Goal: Task Accomplishment & Management: Complete application form

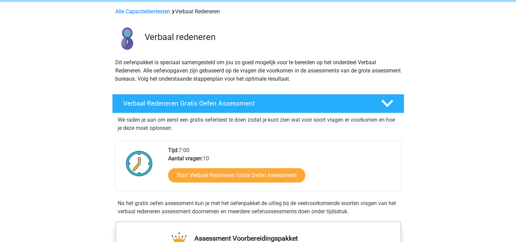
scroll to position [34, 0]
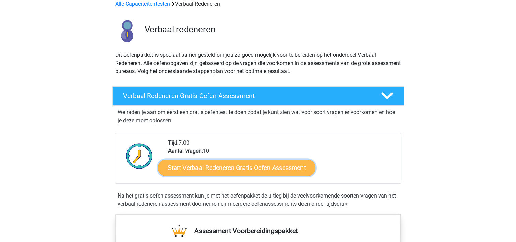
click at [241, 167] on link "Start Verbaal Redeneren Gratis Oefen Assessment" at bounding box center [237, 167] width 158 height 16
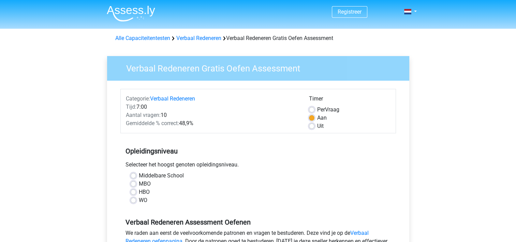
click at [143, 193] on label "HBO" at bounding box center [144, 192] width 11 height 8
click at [136, 193] on input "HBO" at bounding box center [133, 191] width 5 height 7
radio input "true"
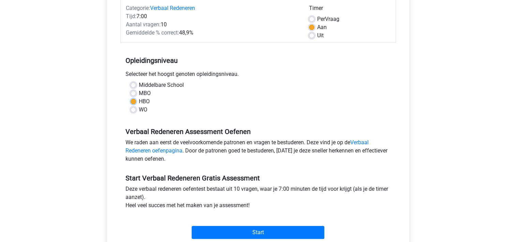
scroll to position [102, 0]
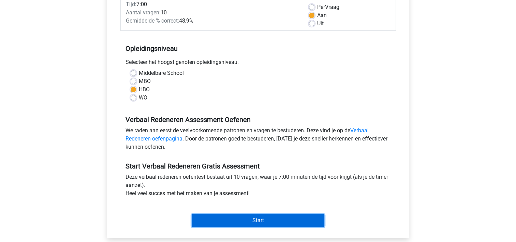
click at [225, 217] on input "Start" at bounding box center [258, 220] width 133 height 13
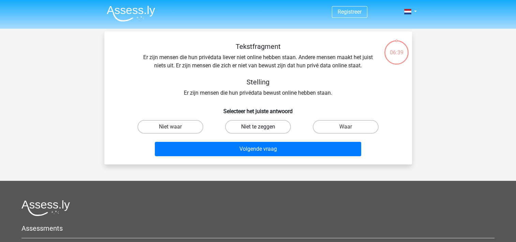
click at [267, 126] on label "Niet te zeggen" at bounding box center [258, 127] width 66 height 14
click at [262, 127] on input "Niet te zeggen" at bounding box center [260, 129] width 4 height 4
radio input "true"
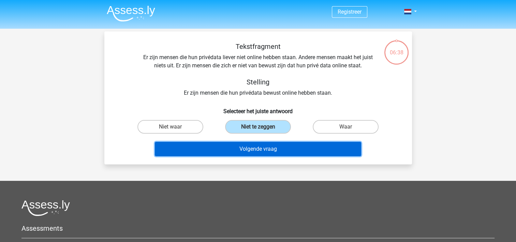
click at [272, 147] on button "Volgende vraag" at bounding box center [258, 149] width 206 height 14
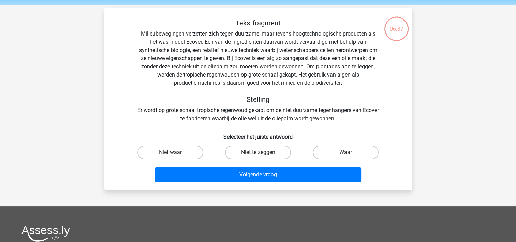
scroll to position [31, 0]
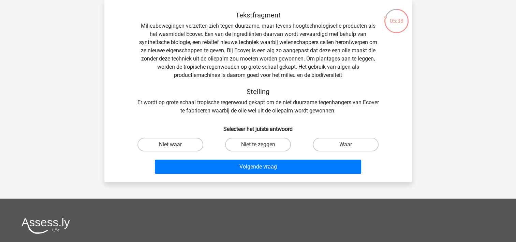
click at [261, 145] on input "Niet te zeggen" at bounding box center [260, 146] width 4 height 4
radio input "true"
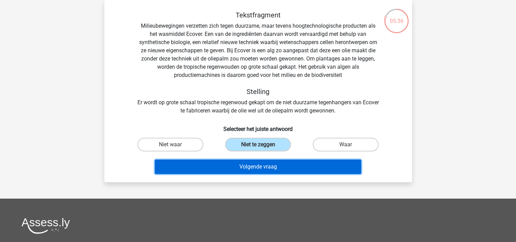
click at [261, 165] on button "Volgende vraag" at bounding box center [258, 166] width 206 height 14
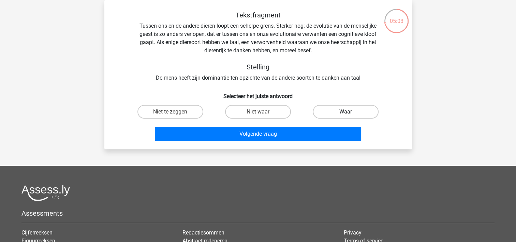
click at [349, 108] on label "Waar" at bounding box center [346, 112] width 66 height 14
click at [349, 112] on input "Waar" at bounding box center [348, 114] width 4 height 4
radio input "true"
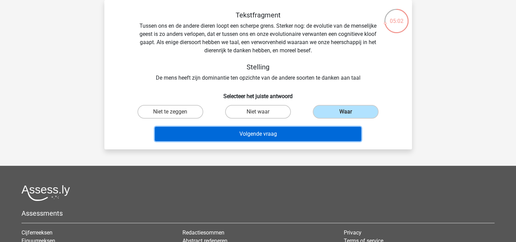
click at [306, 128] on button "Volgende vraag" at bounding box center [258, 134] width 206 height 14
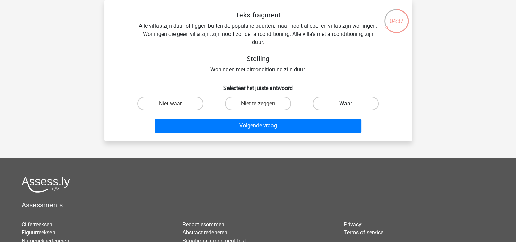
click at [335, 102] on label "Waar" at bounding box center [346, 104] width 66 height 14
click at [346, 103] on input "Waar" at bounding box center [348, 105] width 4 height 4
radio input "true"
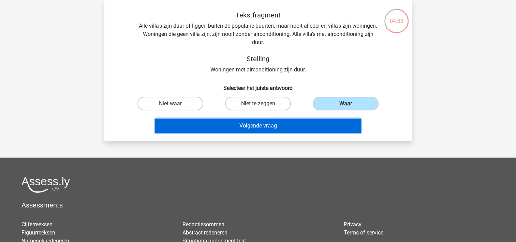
click at [300, 124] on button "Volgende vraag" at bounding box center [258, 125] width 206 height 14
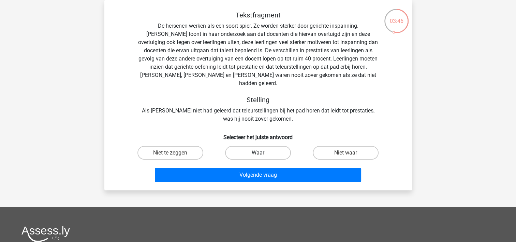
click at [255, 149] on label "Waar" at bounding box center [258, 153] width 66 height 14
click at [258, 153] on input "Waar" at bounding box center [260, 155] width 4 height 4
radio input "true"
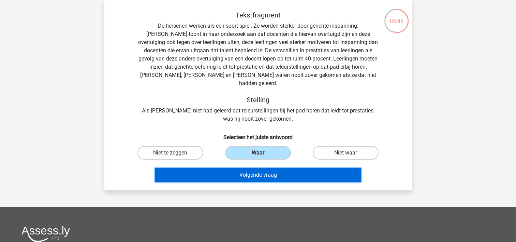
click at [258, 170] on button "Volgende vraag" at bounding box center [258, 175] width 206 height 14
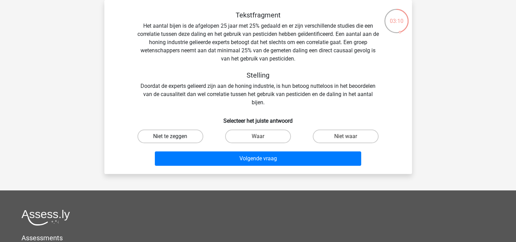
click at [182, 137] on label "Niet te zeggen" at bounding box center [171, 136] width 66 height 14
click at [175, 137] on input "Niet te zeggen" at bounding box center [172, 138] width 4 height 4
radio input "true"
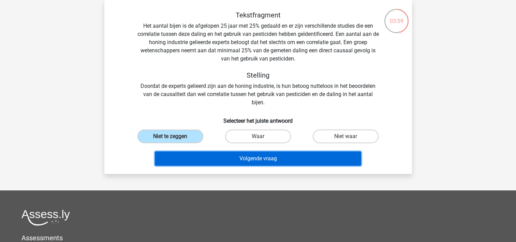
click at [228, 158] on button "Volgende vraag" at bounding box center [258, 158] width 206 height 14
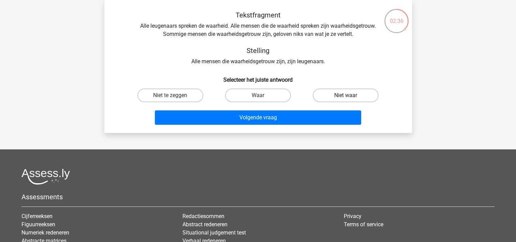
click at [330, 97] on label "Niet waar" at bounding box center [346, 95] width 66 height 14
click at [346, 97] on input "Niet waar" at bounding box center [348, 97] width 4 height 4
radio input "true"
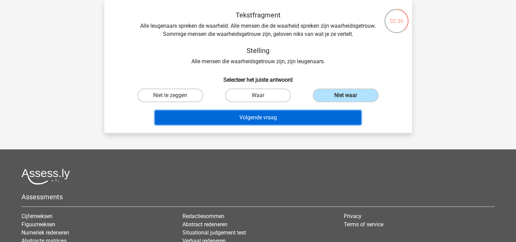
click at [317, 120] on button "Volgende vraag" at bounding box center [258, 117] width 206 height 14
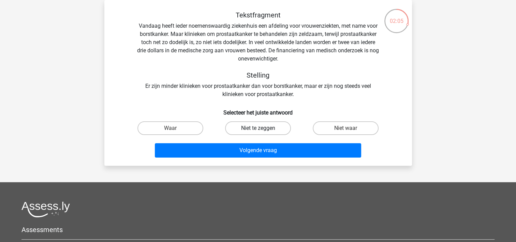
click at [275, 127] on label "Niet te zeggen" at bounding box center [258, 128] width 66 height 14
click at [262, 128] on input "Niet te zeggen" at bounding box center [260, 130] width 4 height 4
radio input "true"
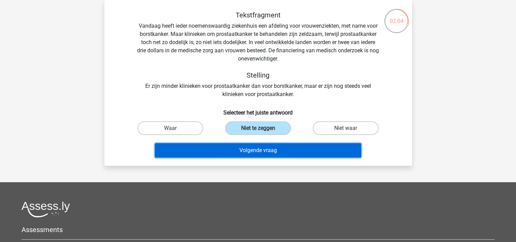
click at [279, 150] on button "Volgende vraag" at bounding box center [258, 150] width 206 height 14
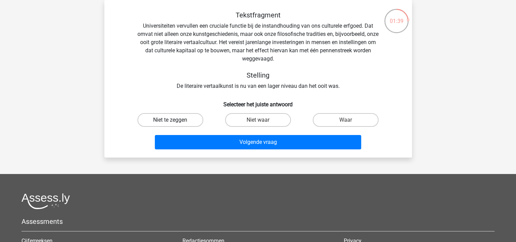
click at [191, 118] on label "Niet te zeggen" at bounding box center [171, 120] width 66 height 14
click at [175, 120] on input "Niet te zeggen" at bounding box center [172, 122] width 4 height 4
radio input "true"
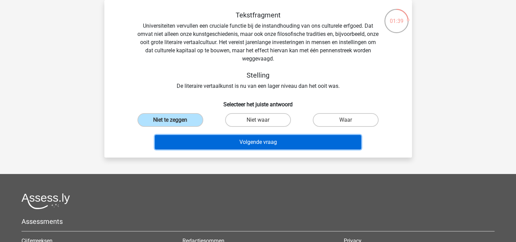
click at [228, 143] on button "Volgende vraag" at bounding box center [258, 142] width 206 height 14
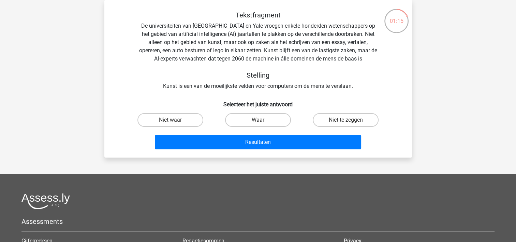
click at [259, 120] on input "Waar" at bounding box center [260, 122] width 4 height 4
radio input "true"
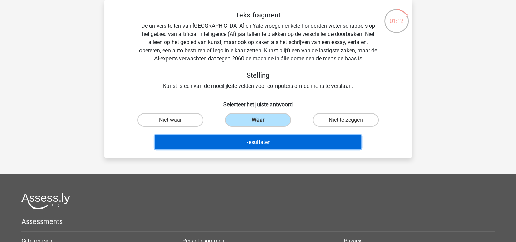
click at [256, 142] on button "Resultaten" at bounding box center [258, 142] width 206 height 14
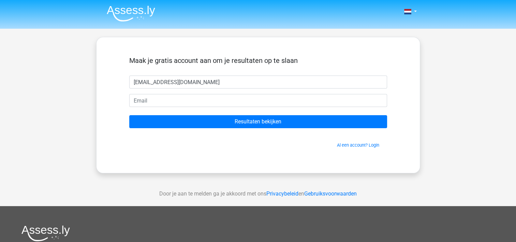
type input "[EMAIL_ADDRESS][DOMAIN_NAME]"
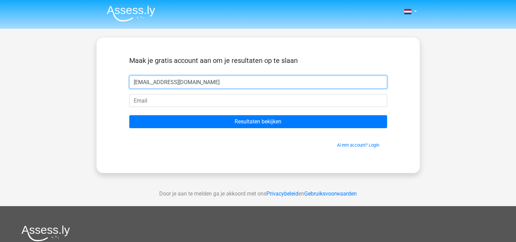
drag, startPoint x: 237, startPoint y: 82, endPoint x: 93, endPoint y: 64, distance: 145.4
click at [93, 64] on div "Nederlands English" at bounding box center [258, 193] width 516 height 386
type input "Pauline"
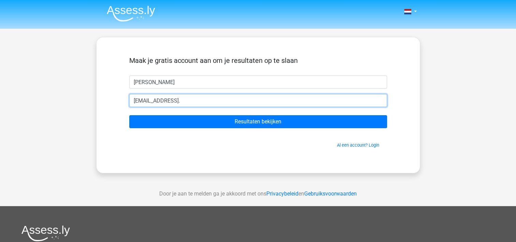
type input "plhout@gmail.com"
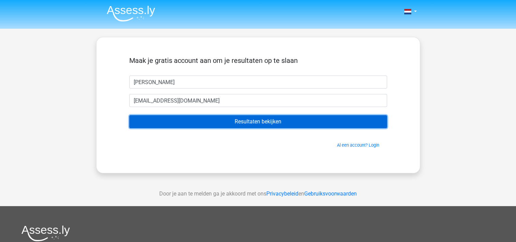
click at [261, 121] on input "Resultaten bekijken" at bounding box center [258, 121] width 258 height 13
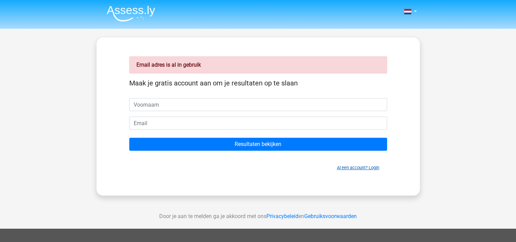
click at [363, 167] on link "Al een account? Login" at bounding box center [358, 167] width 42 height 5
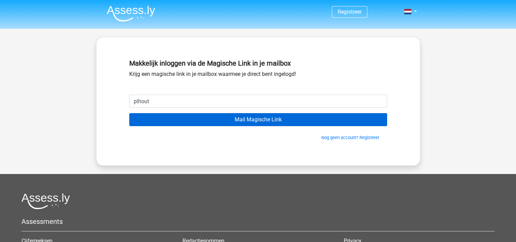
type input "plhout@gmail.com"
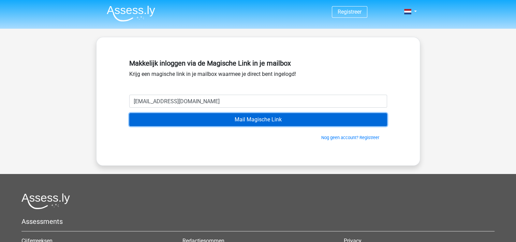
click at [261, 119] on input "Mail Magische Link" at bounding box center [258, 119] width 258 height 13
